Goal: Complete application form

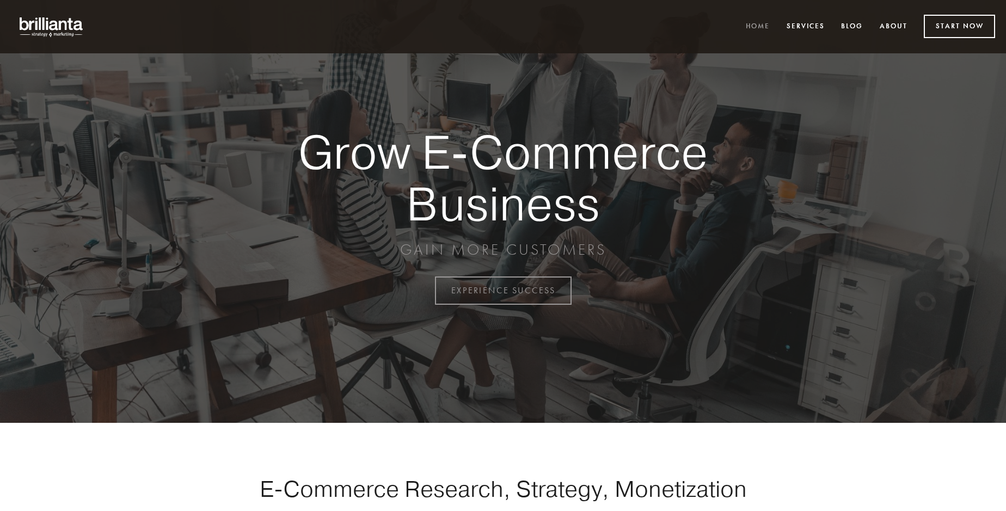
scroll to position [2854, 0]
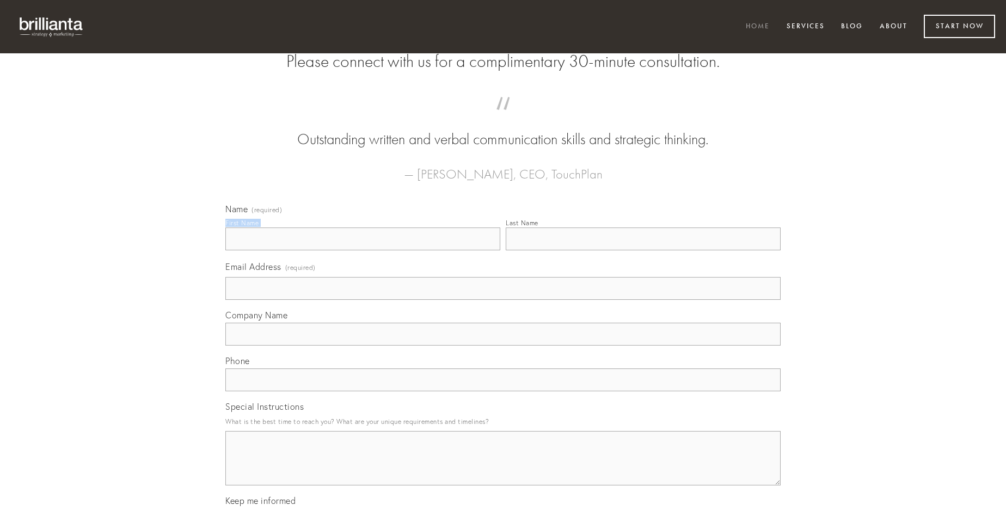
type input "[PERSON_NAME]"
click at [643, 250] on input "Last Name" at bounding box center [643, 239] width 275 height 23
type input "[PERSON_NAME]"
click at [503, 300] on input "Email Address (required)" at bounding box center [502, 288] width 555 height 23
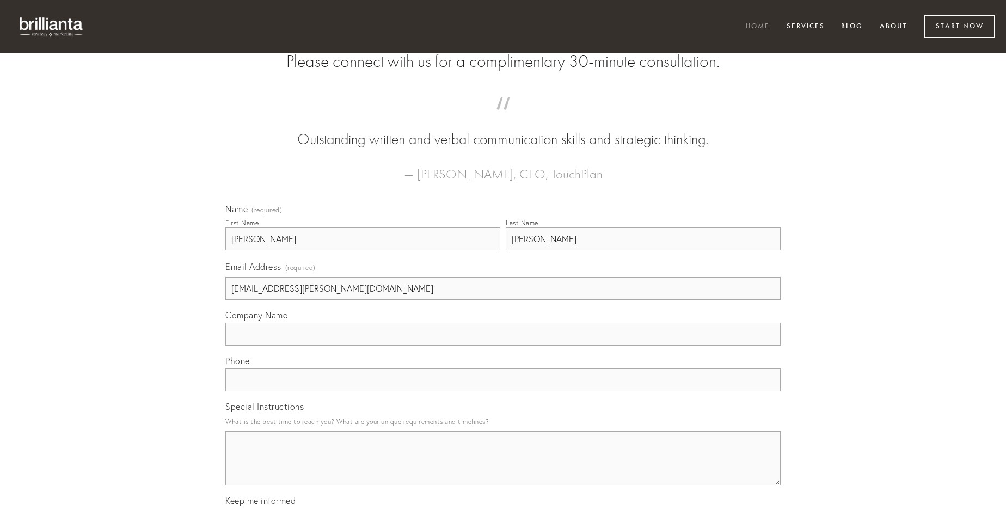
type input "[EMAIL_ADDRESS][PERSON_NAME][DOMAIN_NAME]"
click at [503, 346] on input "Company Name" at bounding box center [502, 334] width 555 height 23
type input "adhaero"
click at [503, 391] on input "text" at bounding box center [502, 380] width 555 height 23
click at [503, 468] on textarea "Special Instructions" at bounding box center [502, 458] width 555 height 54
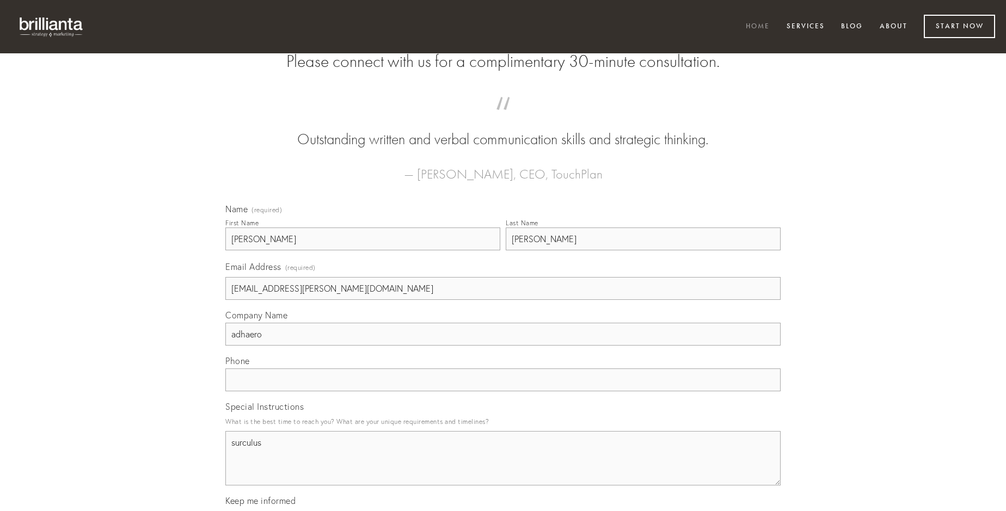
type textarea "surculus"
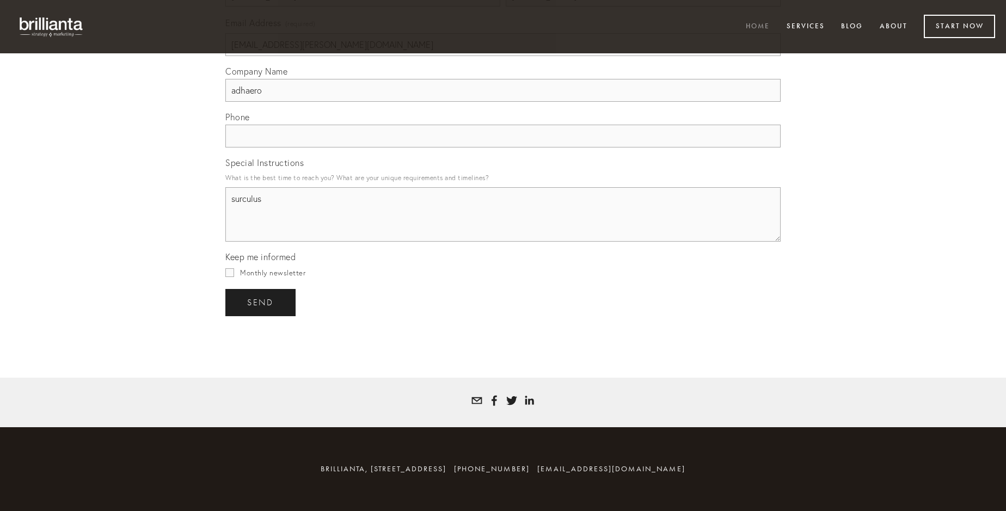
click at [261, 302] on span "send" at bounding box center [260, 303] width 27 height 10
